Goal: Task Accomplishment & Management: Complete application form

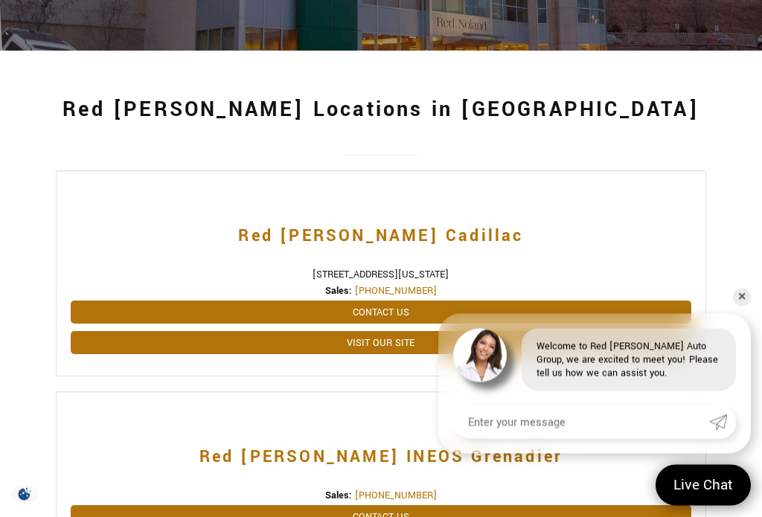
scroll to position [196, 0]
click at [739, 307] on link "✕" at bounding box center [742, 298] width 18 height 18
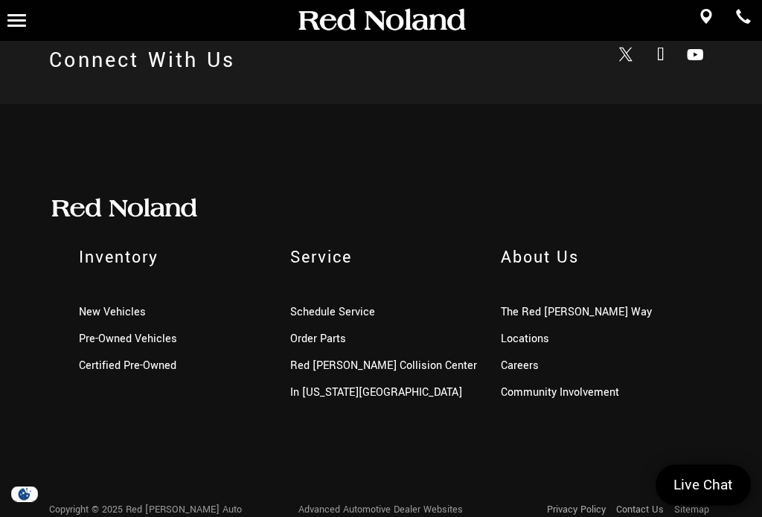
scroll to position [1684, 0]
click at [520, 374] on link "Careers" at bounding box center [520, 366] width 38 height 16
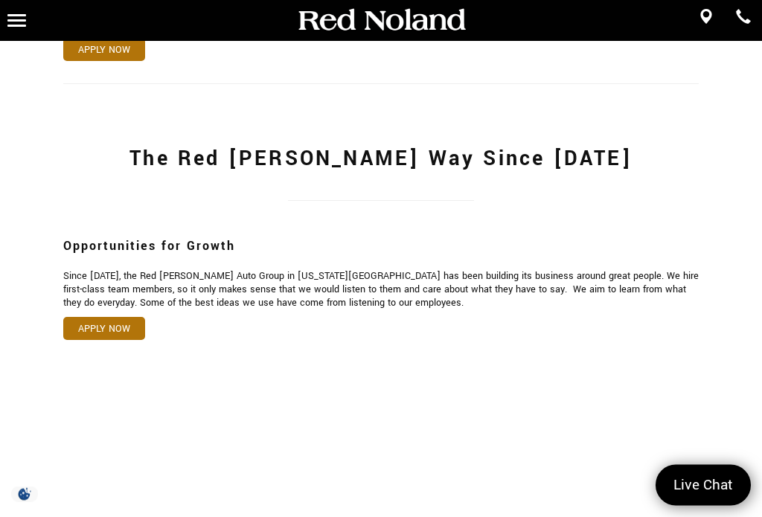
scroll to position [661, 0]
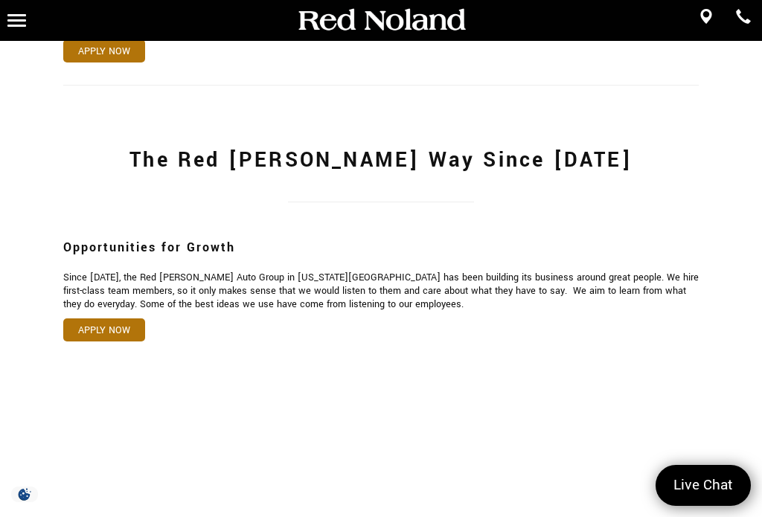
click at [109, 341] on link "Apply Now" at bounding box center [104, 330] width 82 height 23
click at [114, 342] on link "Apply Now" at bounding box center [104, 330] width 82 height 23
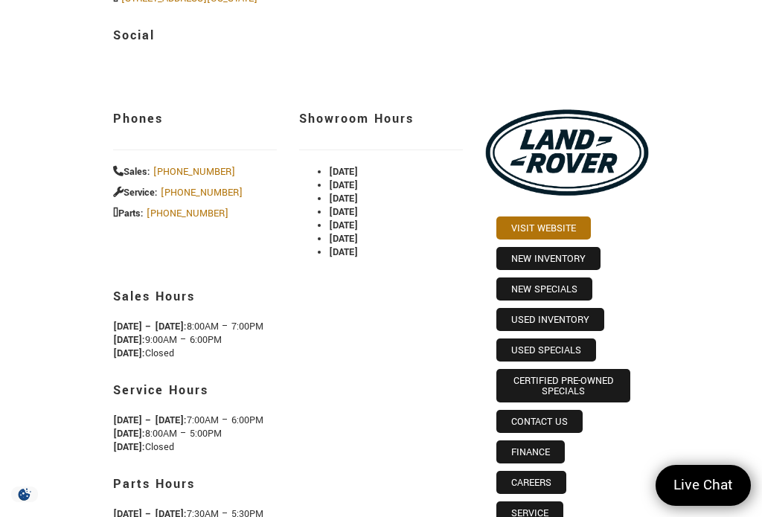
scroll to position [90, 0]
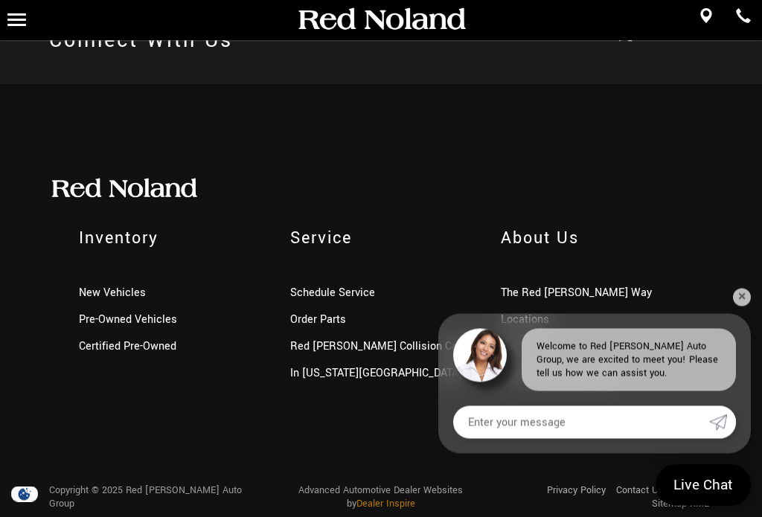
scroll to position [3169, 0]
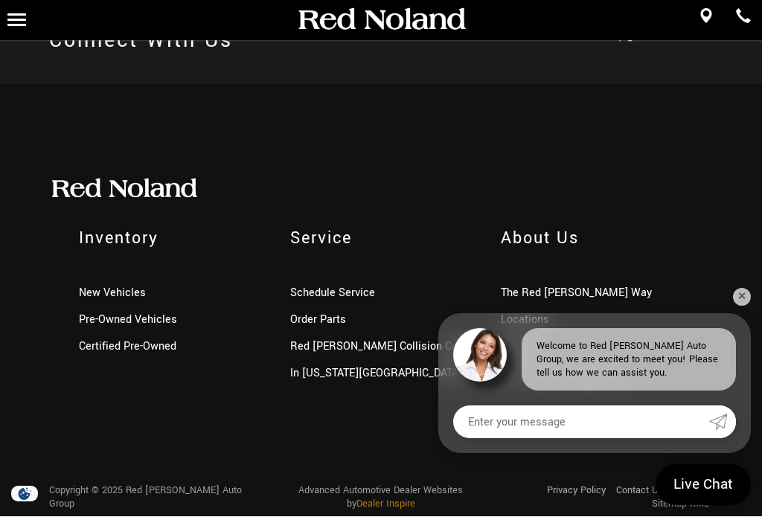
click at [667, 230] on div "Inventory New Vehicles Pre-Owned Vehicles Certified Pre-Owned Service Schedule …" at bounding box center [381, 273] width 686 height 228
click at [748, 307] on link "✕" at bounding box center [742, 298] width 18 height 18
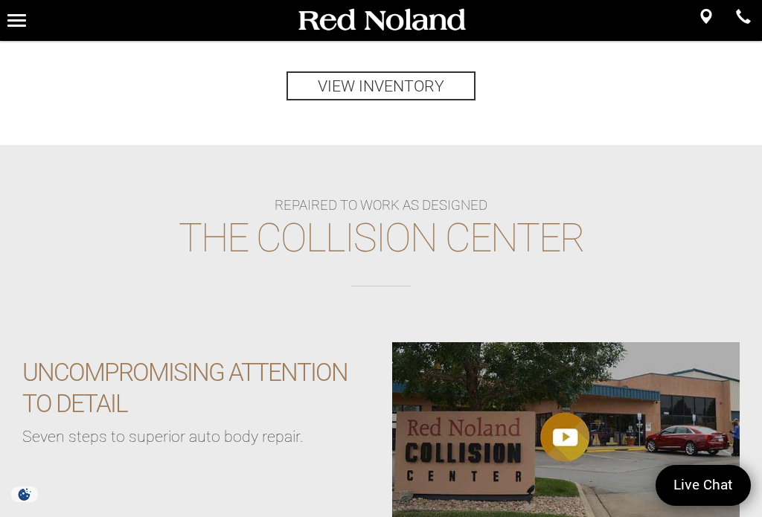
scroll to position [1982, 0]
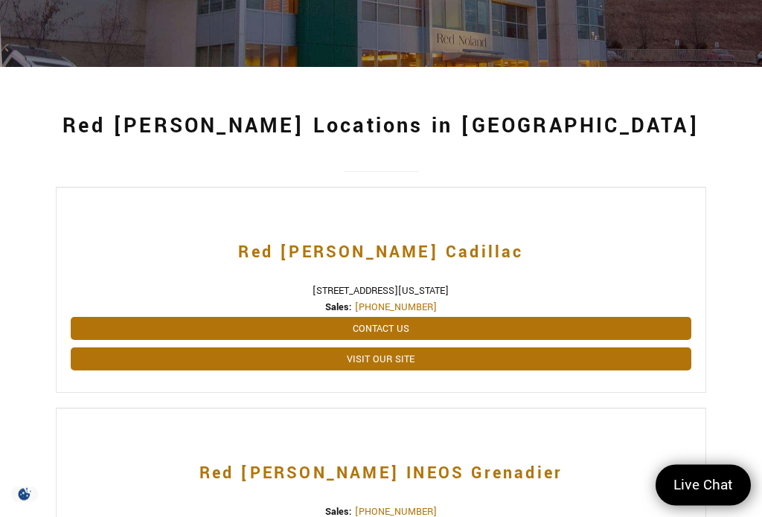
scroll to position [179, 0]
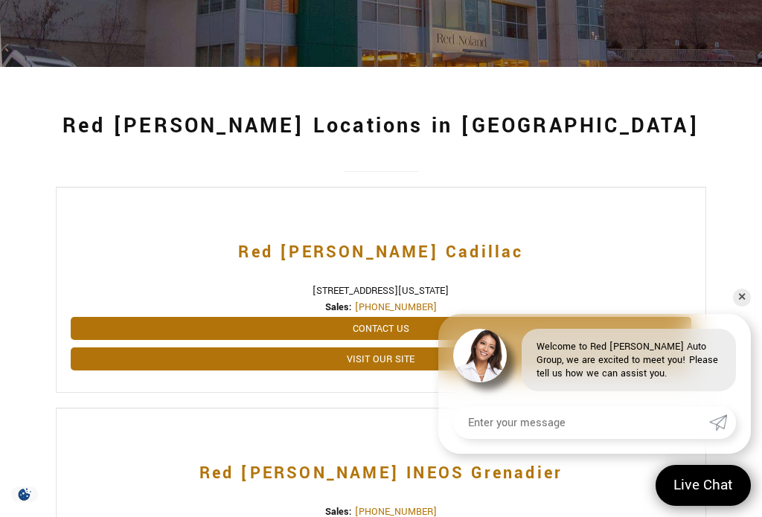
click at [377, 330] on link "Contact Us" at bounding box center [381, 328] width 620 height 23
